Goal: Entertainment & Leisure: Consume media (video, audio)

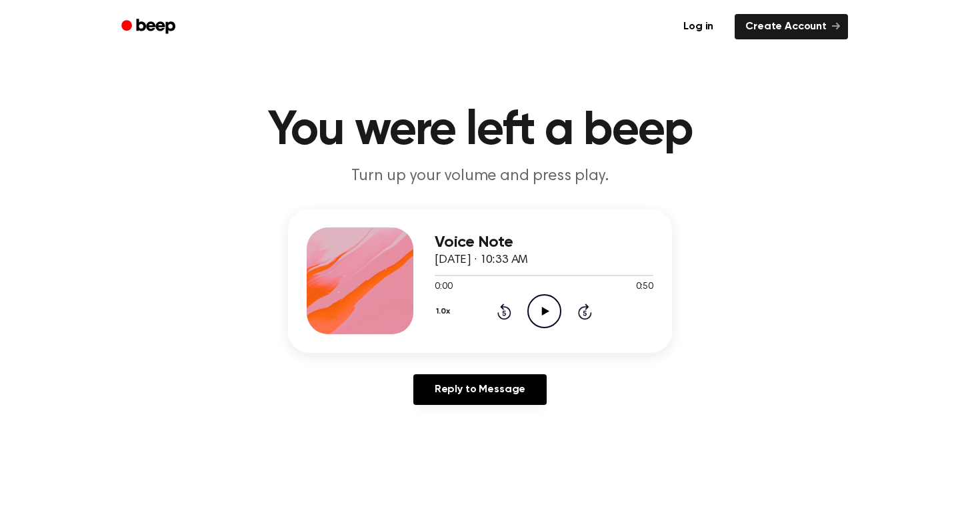
click at [538, 309] on icon "Play Audio" at bounding box center [544, 311] width 34 height 34
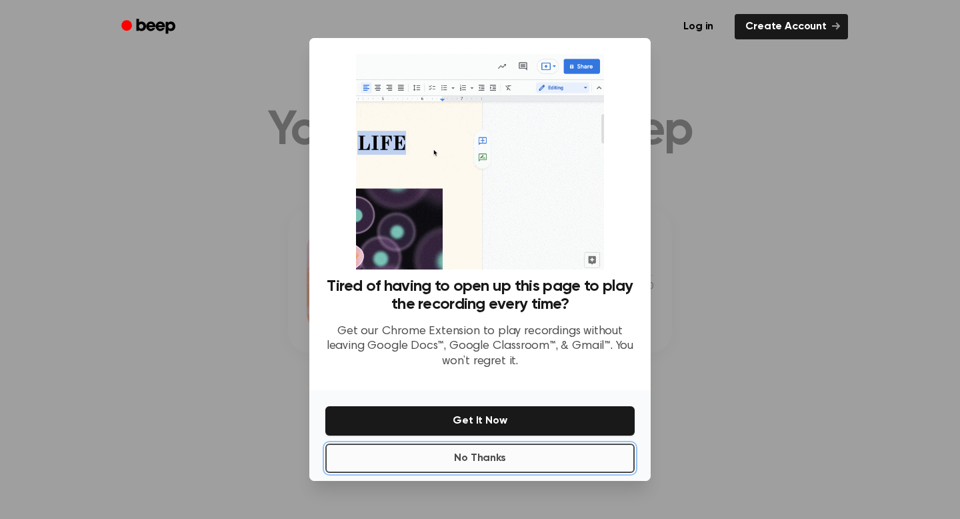
click at [545, 464] on button "No Thanks" at bounding box center [479, 457] width 309 height 29
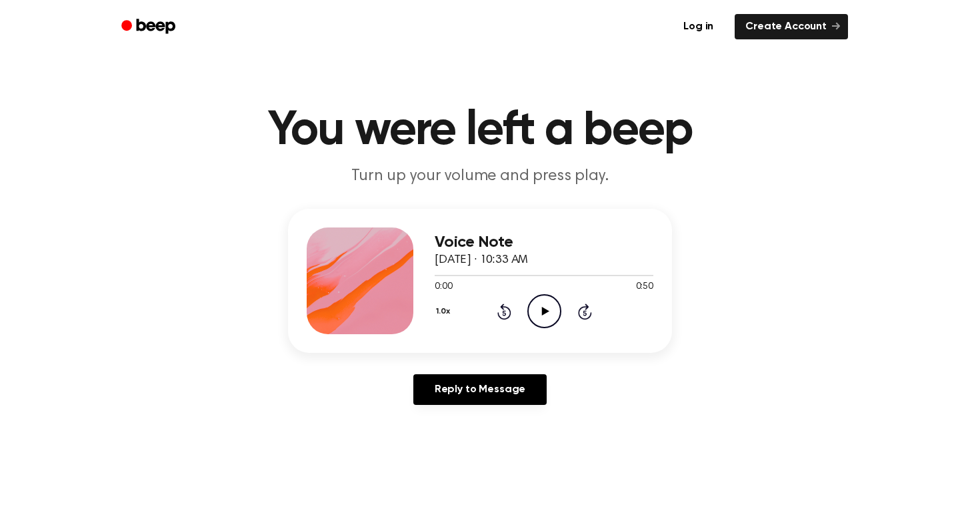
click at [537, 316] on icon "Play Audio" at bounding box center [544, 311] width 34 height 34
click at [537, 316] on icon "Pause Audio" at bounding box center [544, 311] width 34 height 34
click at [537, 316] on icon "Play Audio" at bounding box center [544, 311] width 34 height 34
click at [537, 316] on icon "Pause Audio" at bounding box center [544, 311] width 34 height 34
click at [537, 303] on icon "Play Audio" at bounding box center [544, 311] width 34 height 34
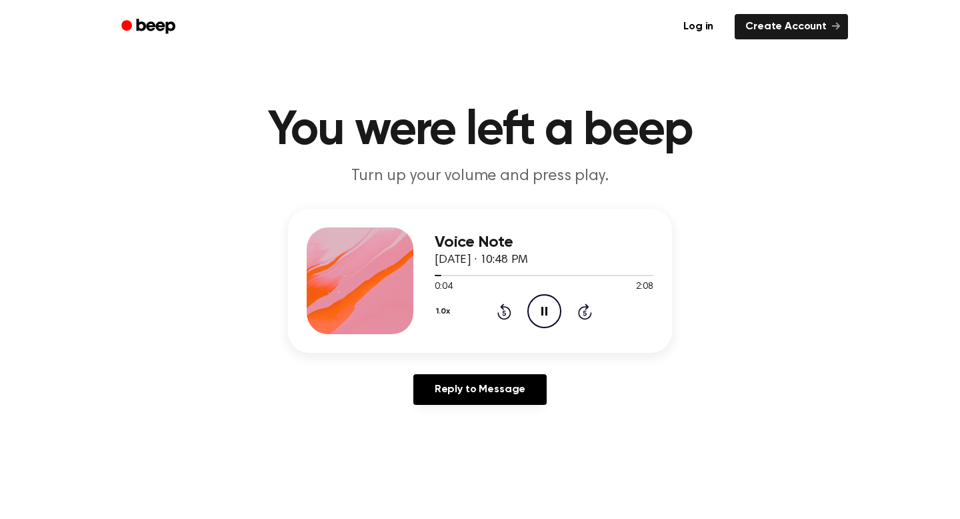
click at [545, 306] on icon "Pause Audio" at bounding box center [544, 311] width 34 height 34
click at [501, 314] on icon "Rewind 5 seconds" at bounding box center [504, 311] width 15 height 17
click at [540, 315] on icon "Play Audio" at bounding box center [544, 311] width 34 height 34
click at [540, 315] on icon "Pause Audio" at bounding box center [544, 311] width 34 height 34
click at [539, 312] on icon "Play Audio" at bounding box center [544, 311] width 34 height 34
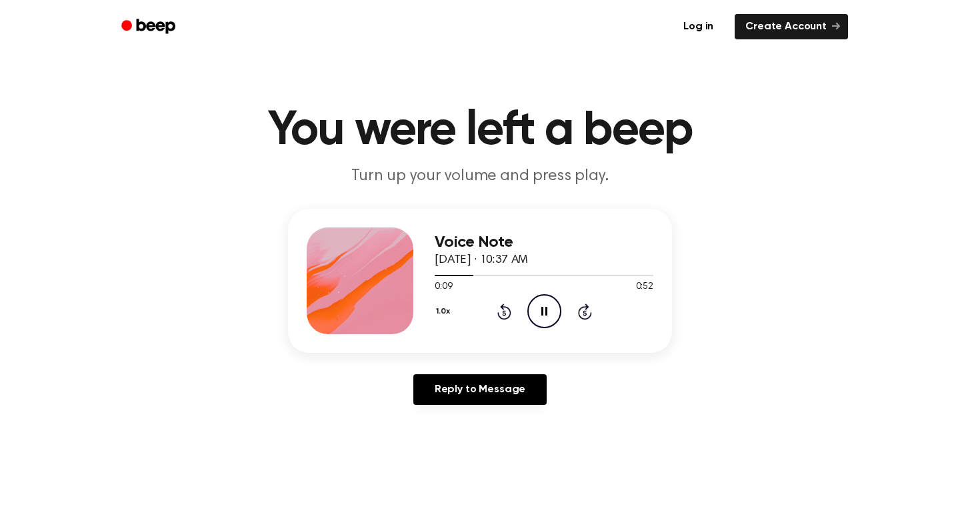
click at [539, 312] on icon "Pause Audio" at bounding box center [544, 311] width 34 height 34
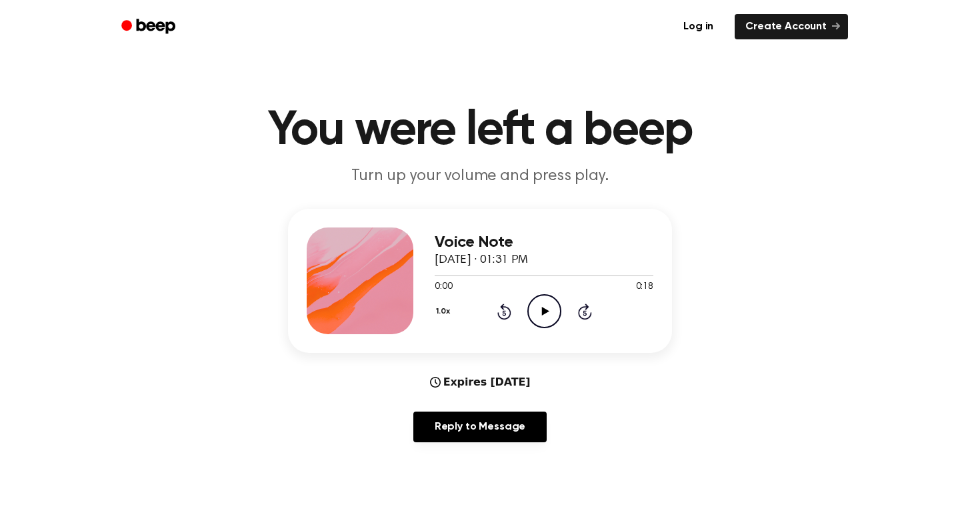
click at [547, 319] on icon "Play Audio" at bounding box center [544, 311] width 34 height 34
click at [547, 319] on icon "Pause Audio" at bounding box center [544, 311] width 34 height 34
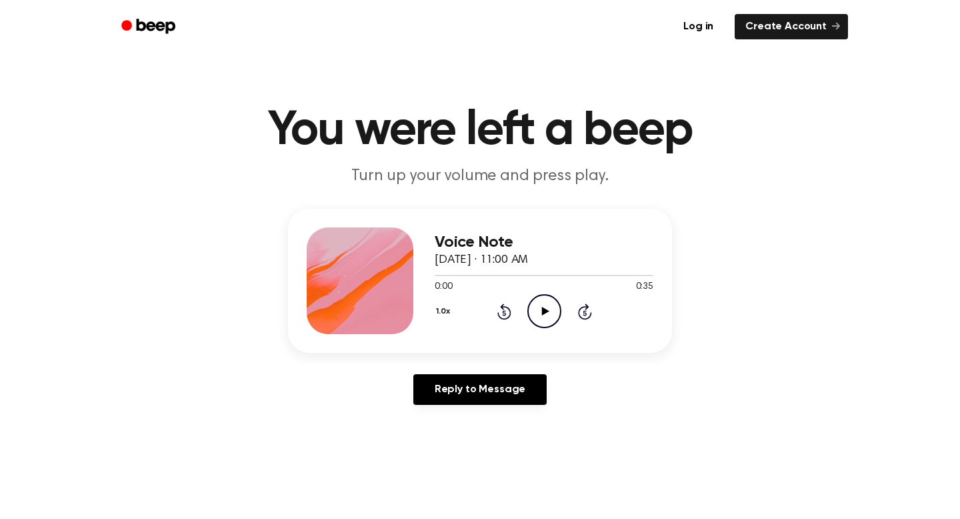
click at [521, 310] on div "1.0x Rewind 5 seconds Play Audio Skip 5 seconds" at bounding box center [544, 311] width 219 height 34
click at [540, 311] on icon "Play Audio" at bounding box center [544, 311] width 34 height 34
